Goal: Information Seeking & Learning: Understand process/instructions

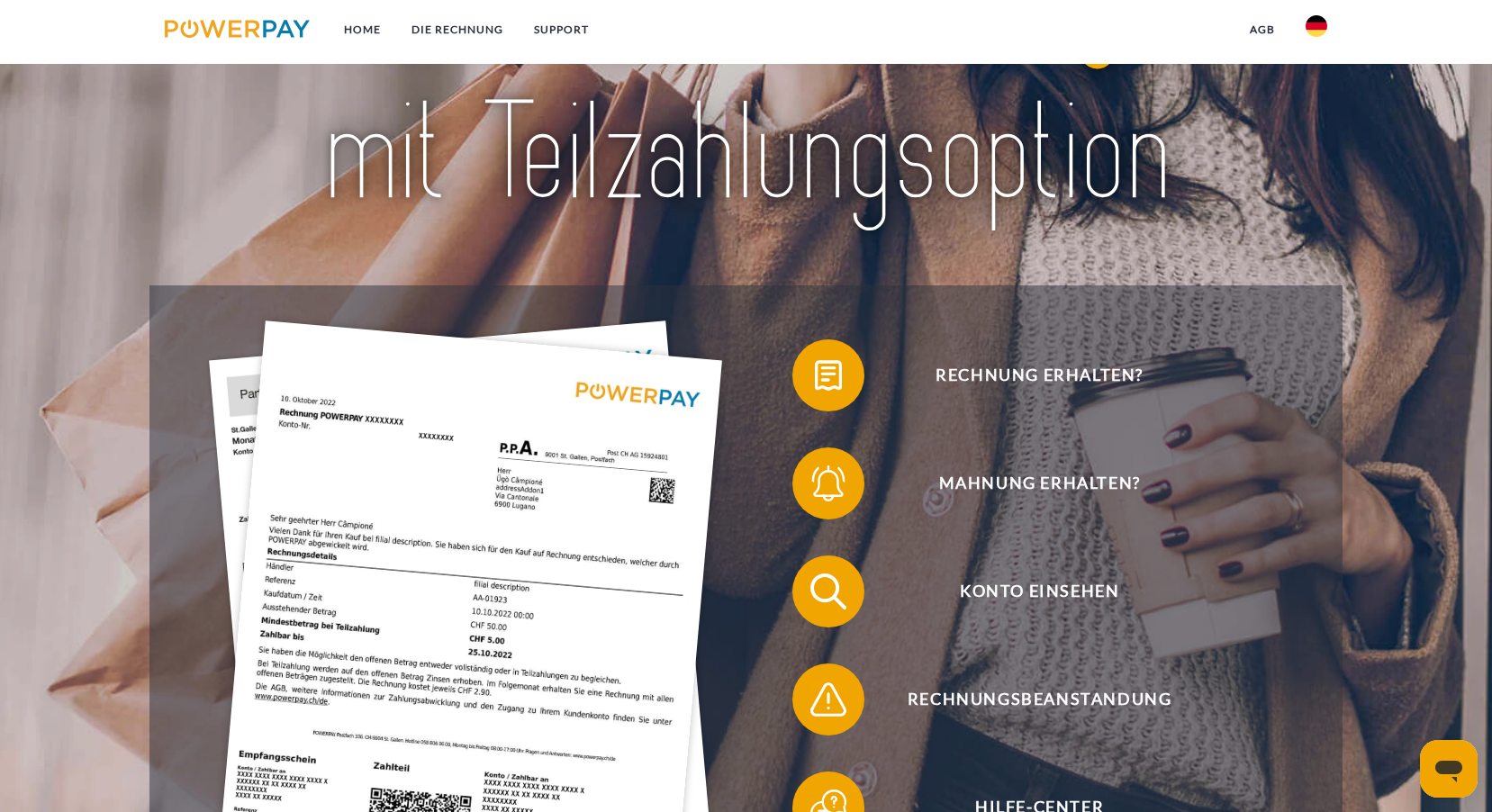
scroll to position [450, 0]
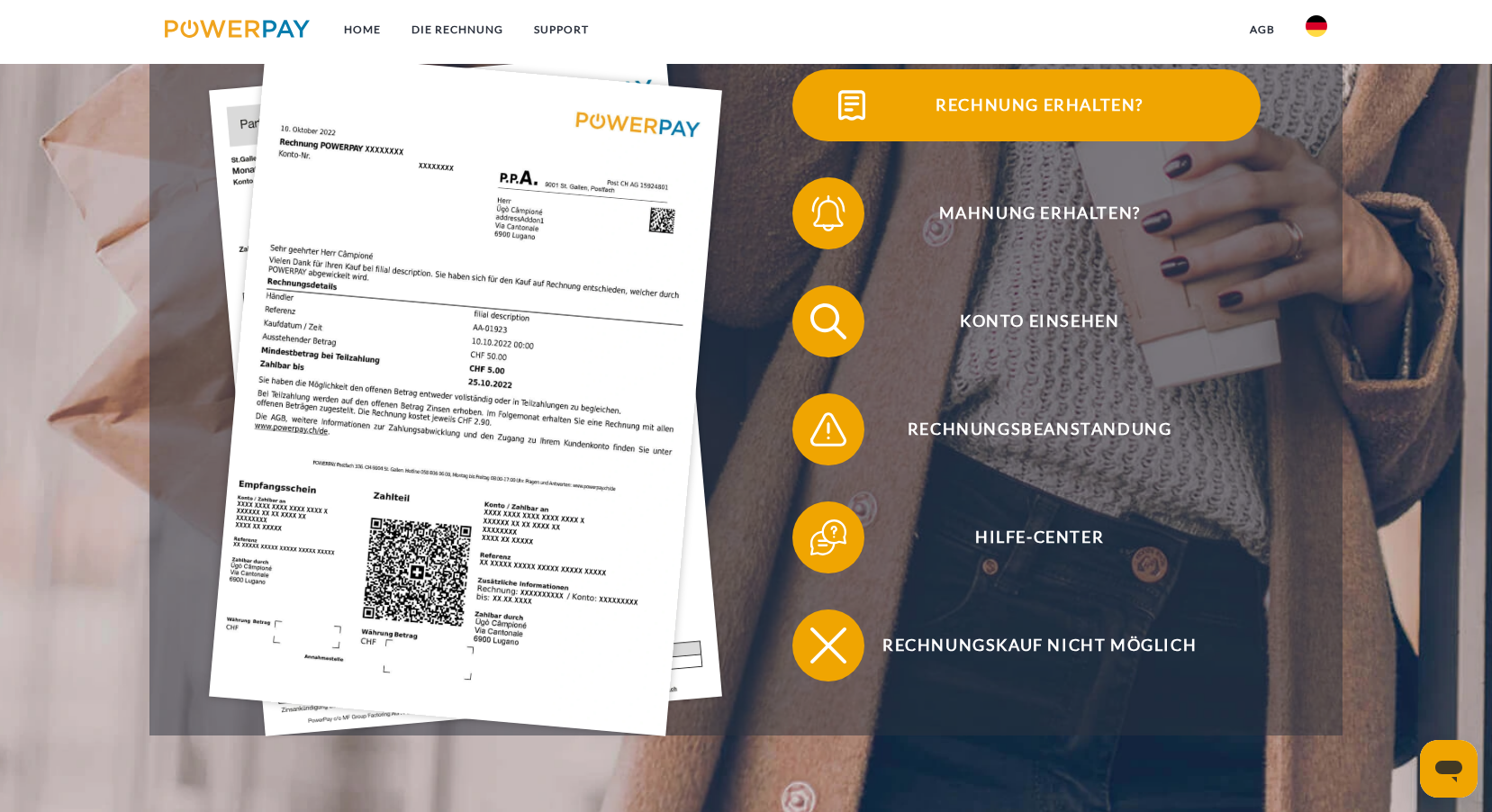
click at [889, 109] on span "Rechnung erhalten?" at bounding box center [1039, 105] width 441 height 72
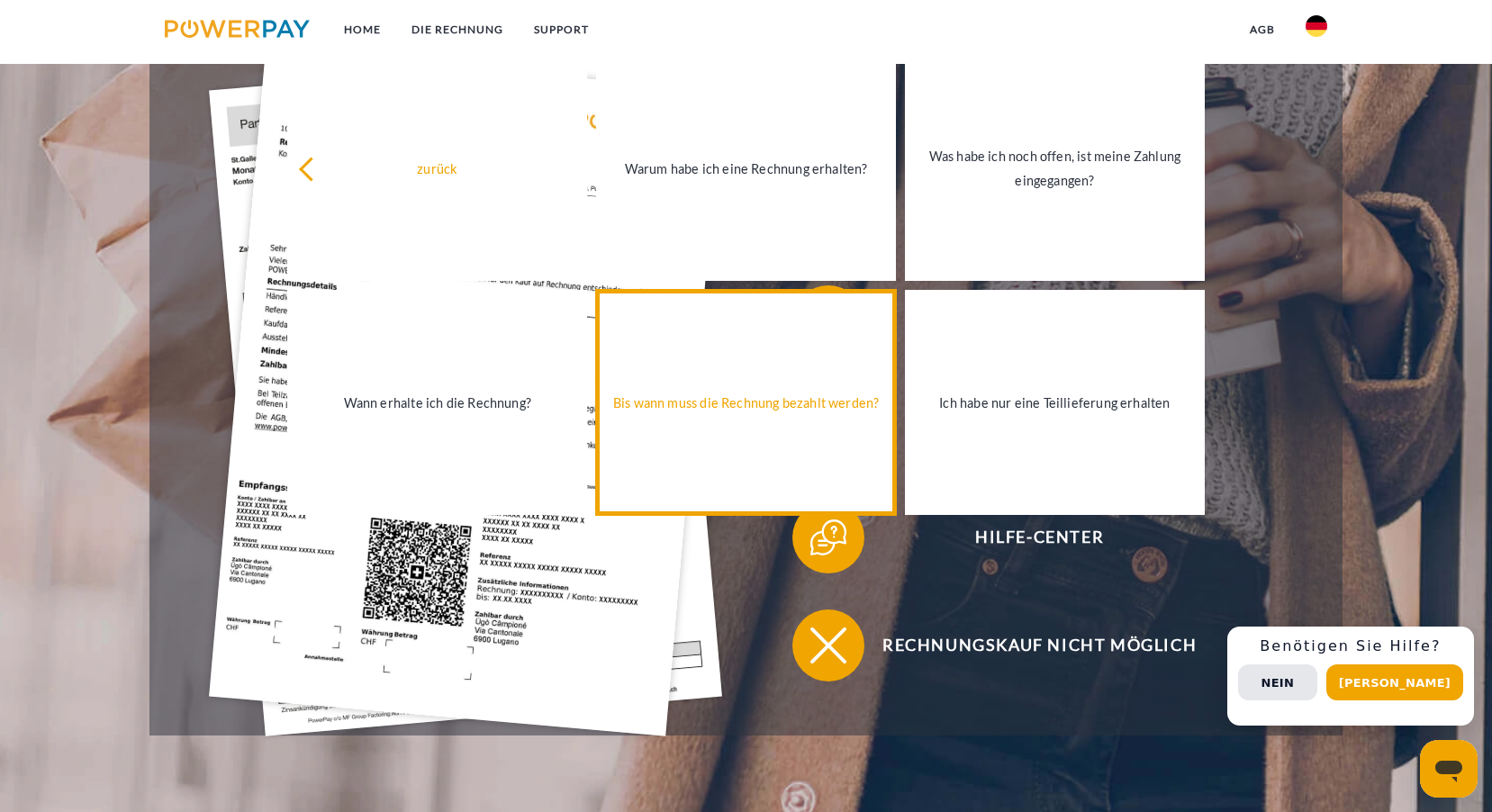
click at [840, 419] on link "Bis wann muss die Rechnung bezahlt werden?" at bounding box center [746, 402] width 300 height 225
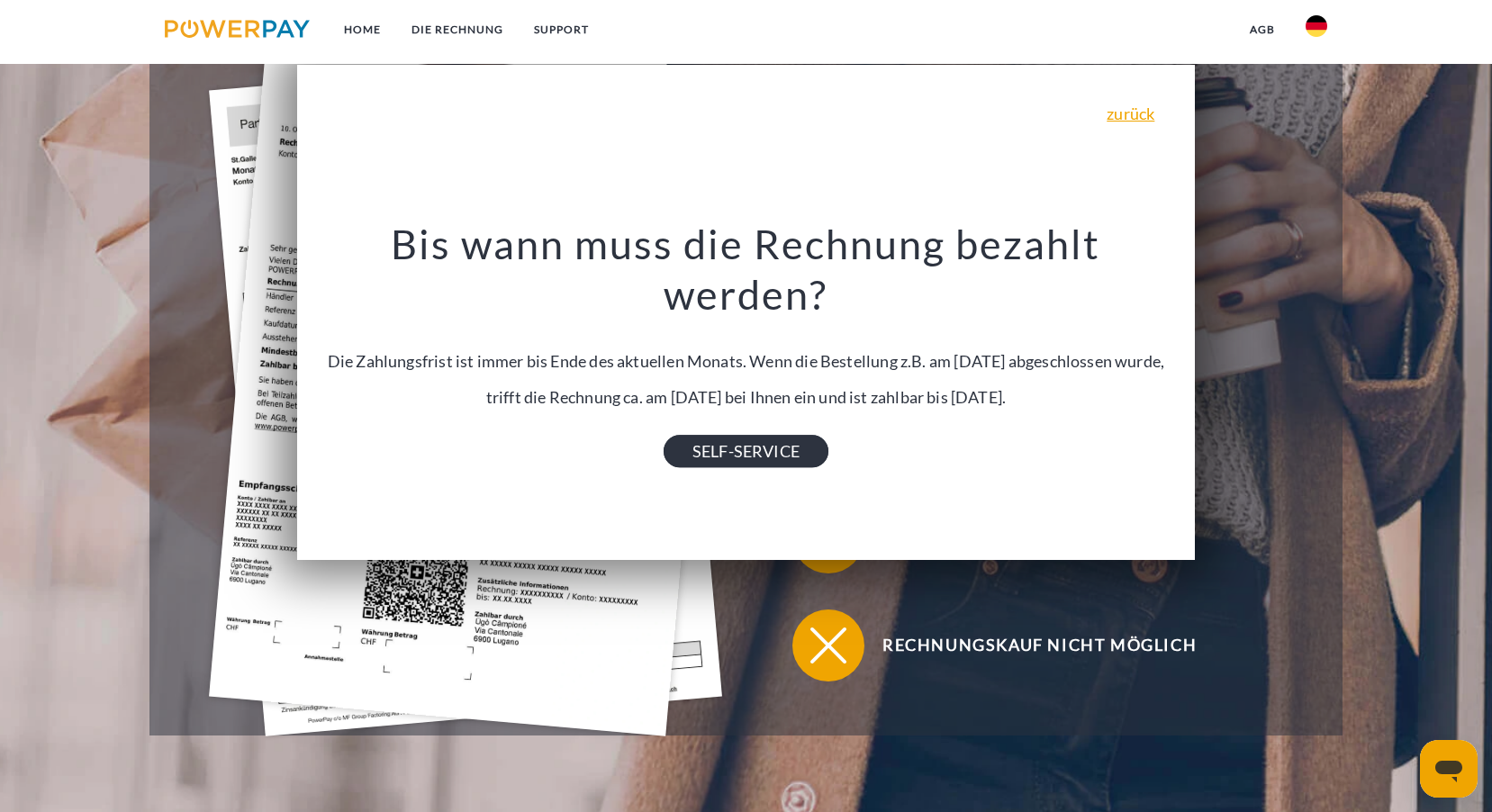
click at [766, 436] on link "SELF-SERVICE" at bounding box center [746, 450] width 165 height 32
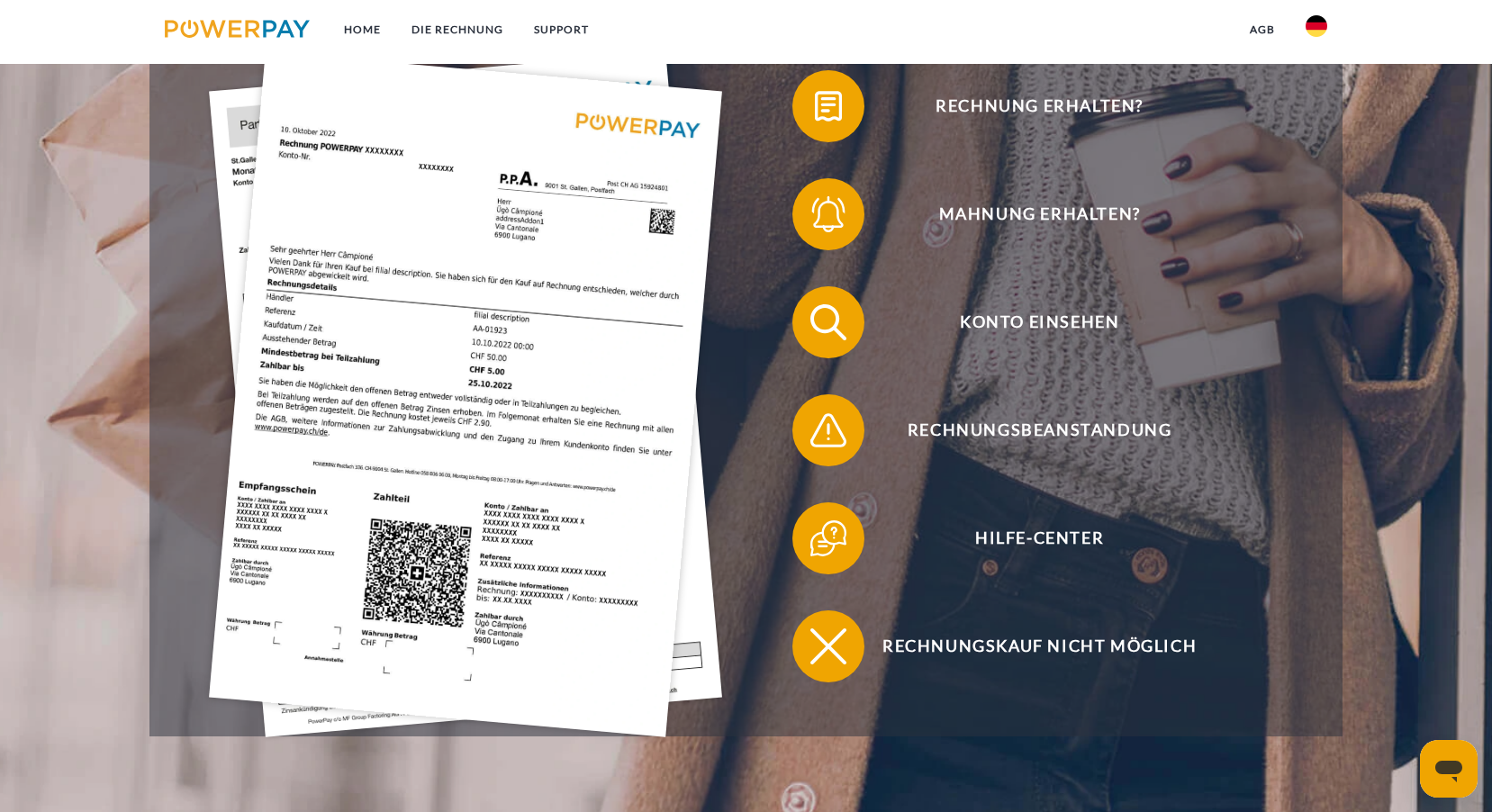
scroll to position [450, 0]
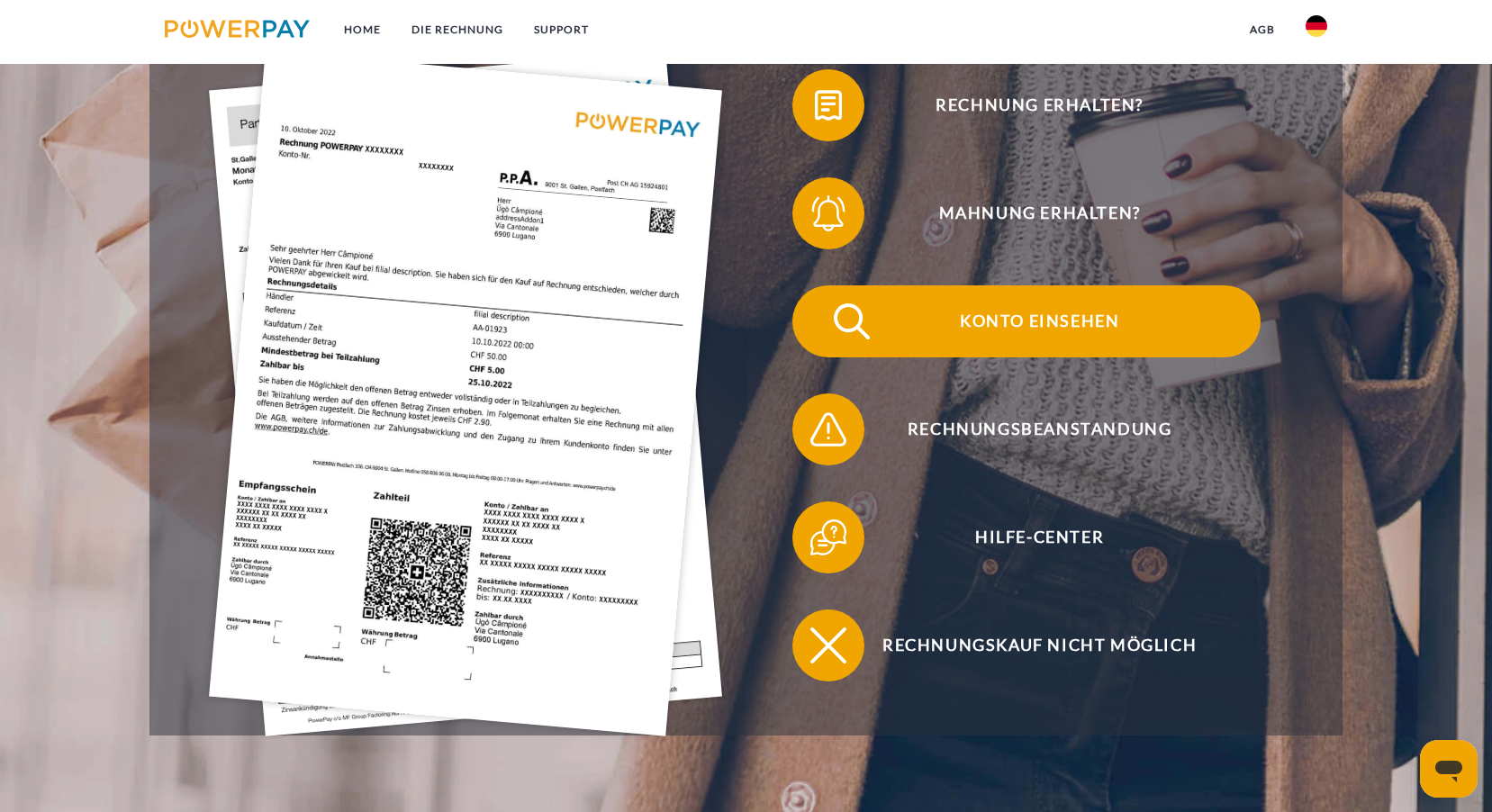
click at [848, 337] on img at bounding box center [852, 321] width 45 height 45
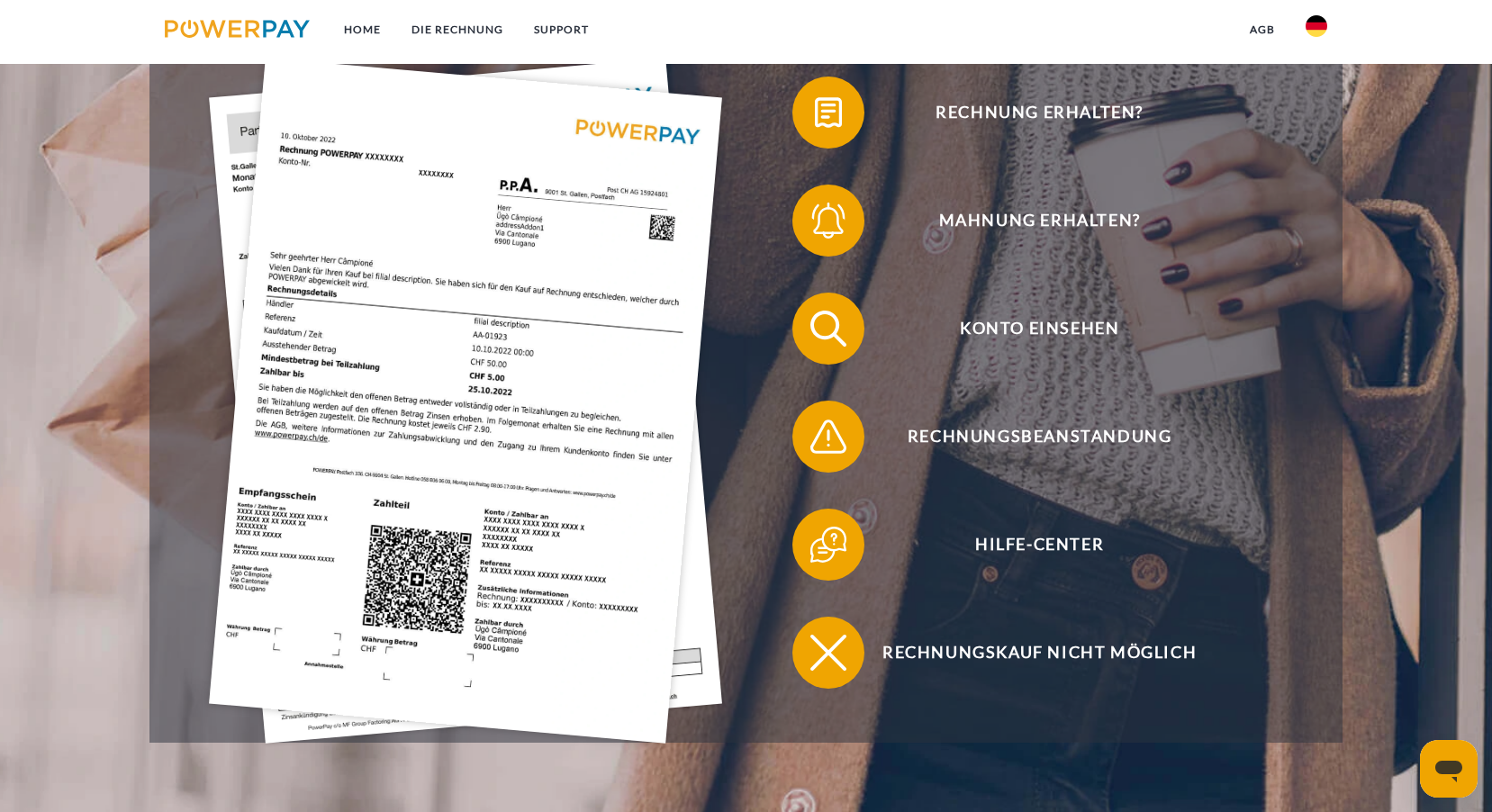
scroll to position [450, 0]
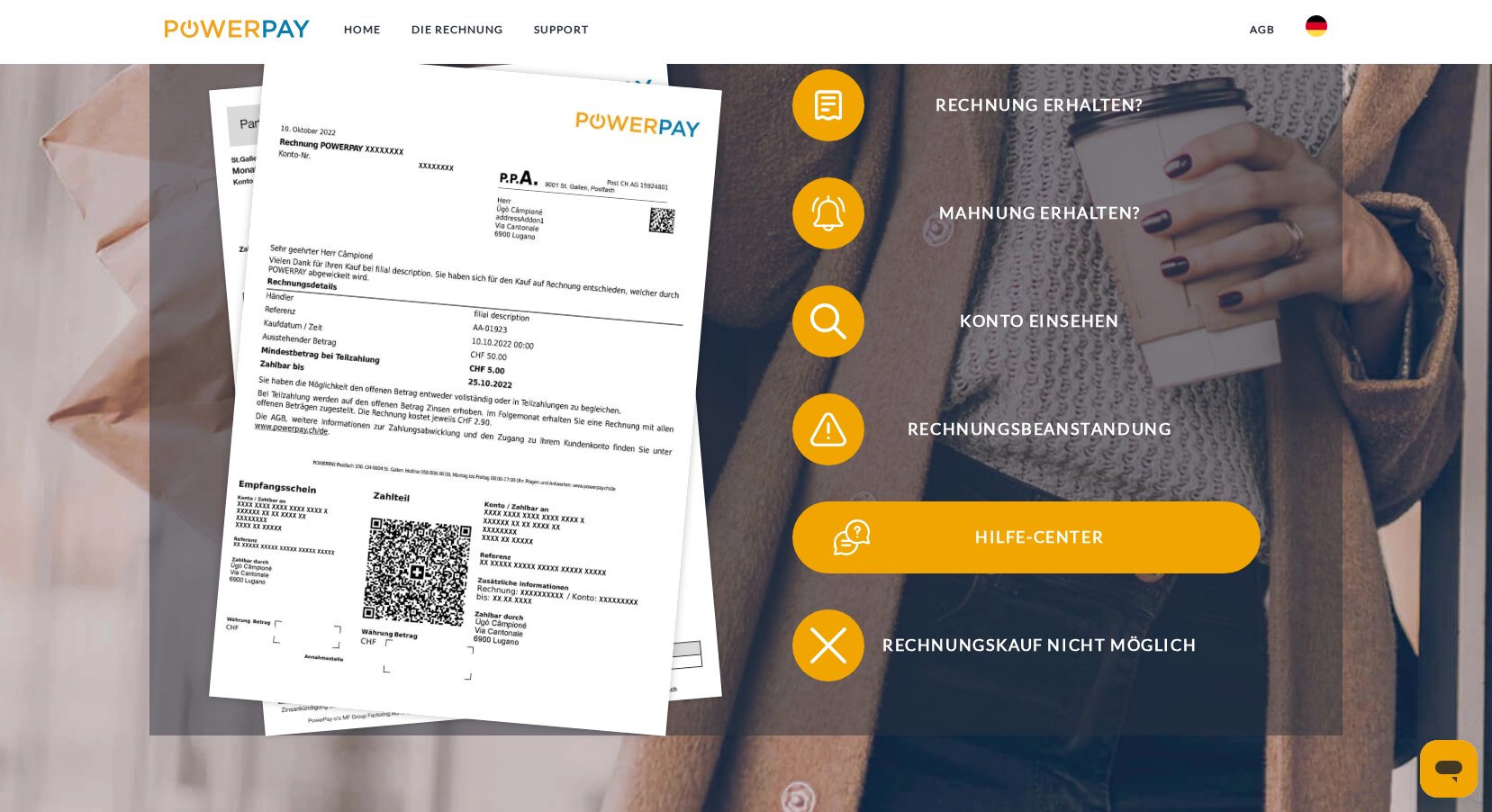
click at [919, 547] on span "Hilfe-Center" at bounding box center [1039, 537] width 441 height 72
